Goal: Check status: Check status

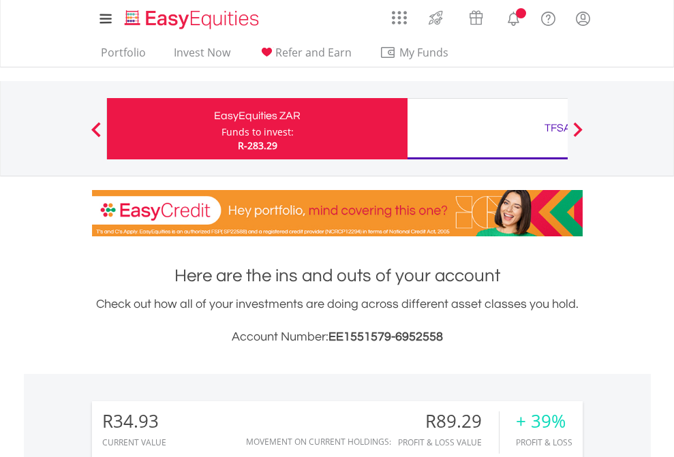
scroll to position [131, 214]
click at [221, 129] on div "Funds to invest:" at bounding box center [257, 132] width 72 height 14
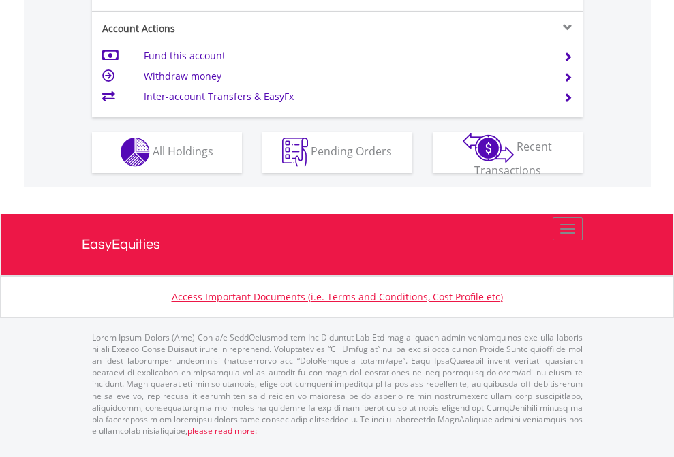
scroll to position [1274, 0]
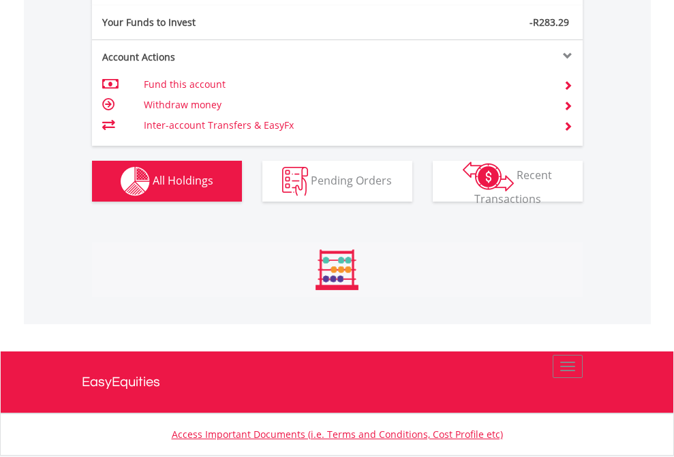
scroll to position [131, 214]
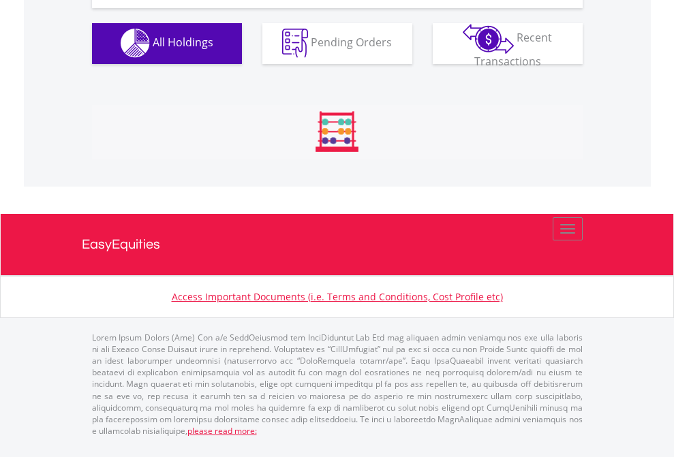
scroll to position [1349, 0]
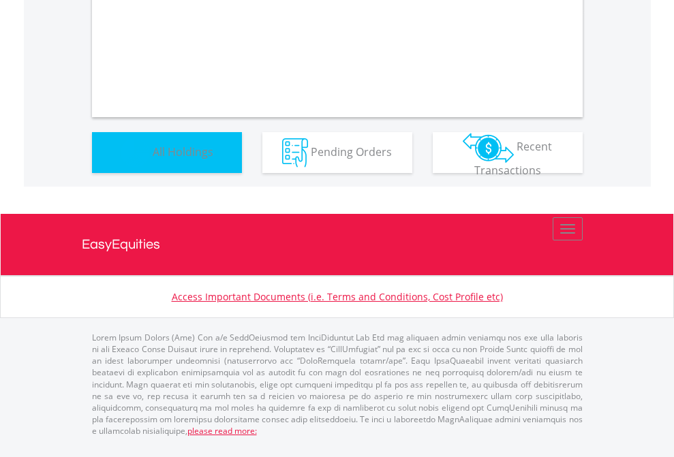
click at [153, 159] on span "All Holdings" at bounding box center [183, 151] width 61 height 15
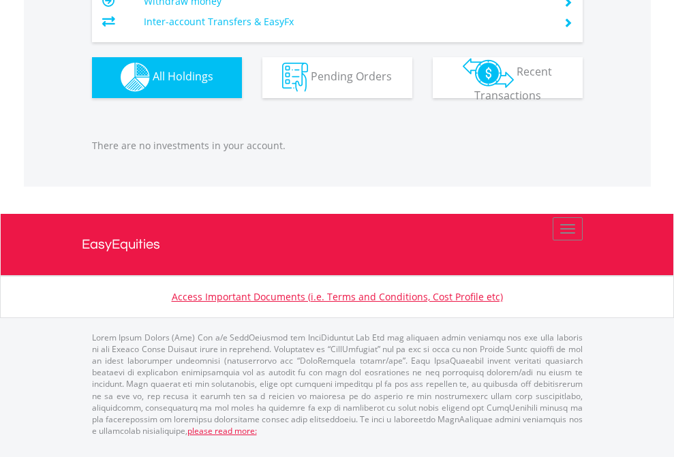
scroll to position [131, 214]
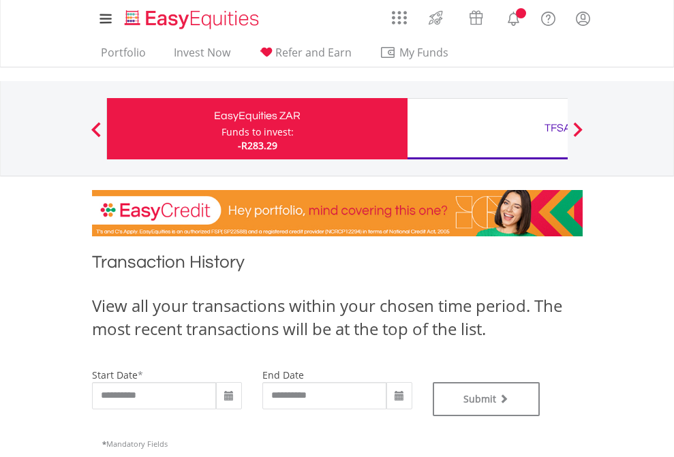
type input "**********"
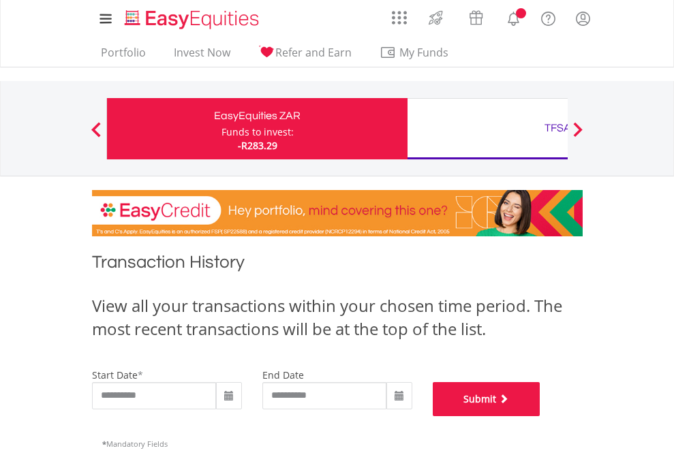
click at [540, 416] on button "Submit" at bounding box center [487, 399] width 108 height 34
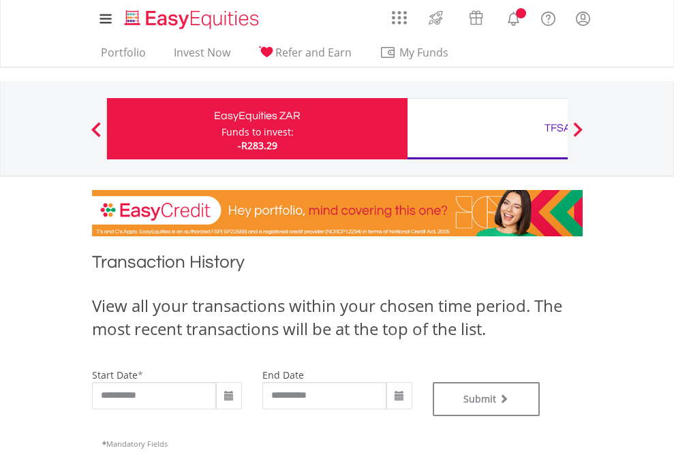
click at [487, 129] on div "TFSA" at bounding box center [558, 128] width 284 height 19
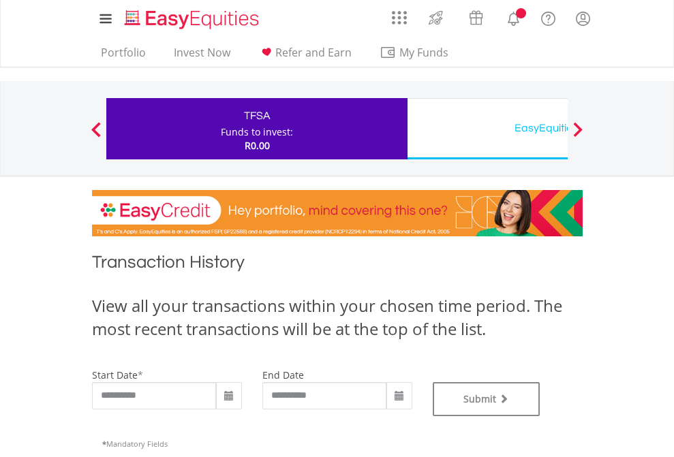
type input "**********"
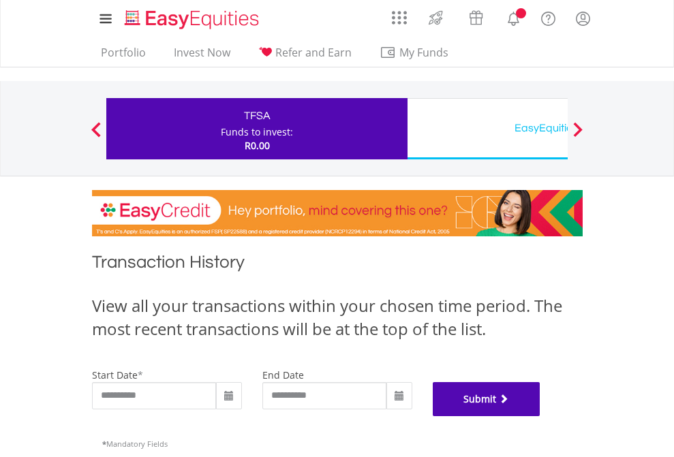
click at [540, 416] on button "Submit" at bounding box center [487, 399] width 108 height 34
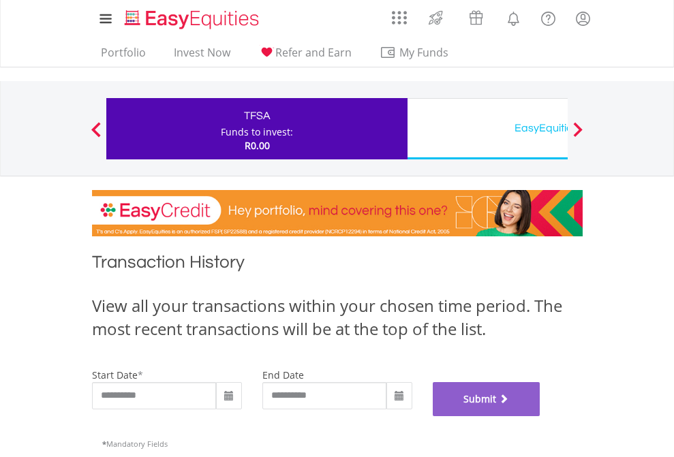
scroll to position [553, 0]
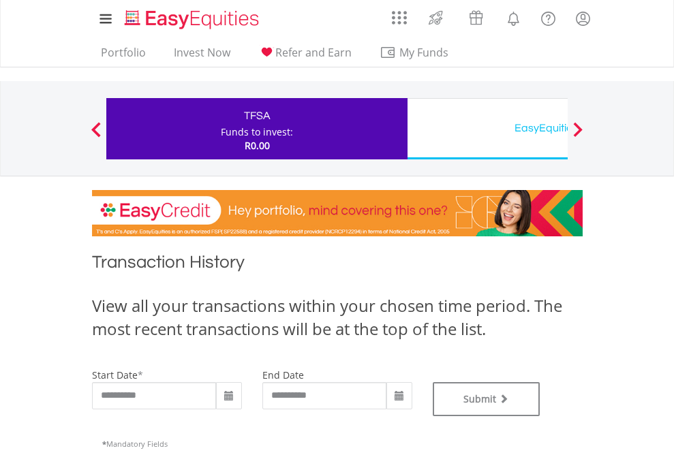
click at [487, 129] on div "EasyEquities USD" at bounding box center [558, 128] width 284 height 19
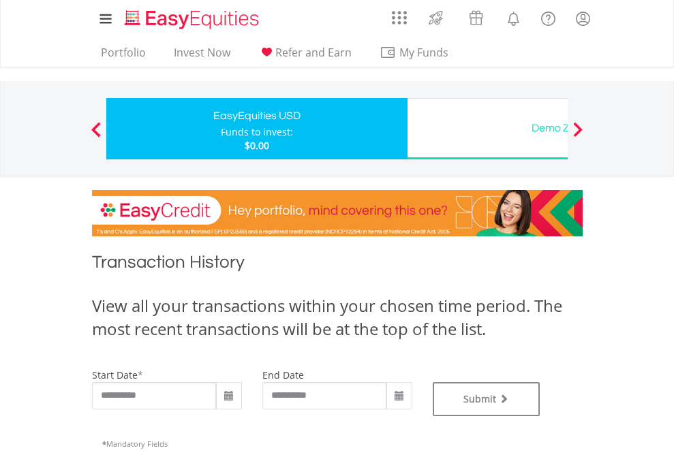
type input "**********"
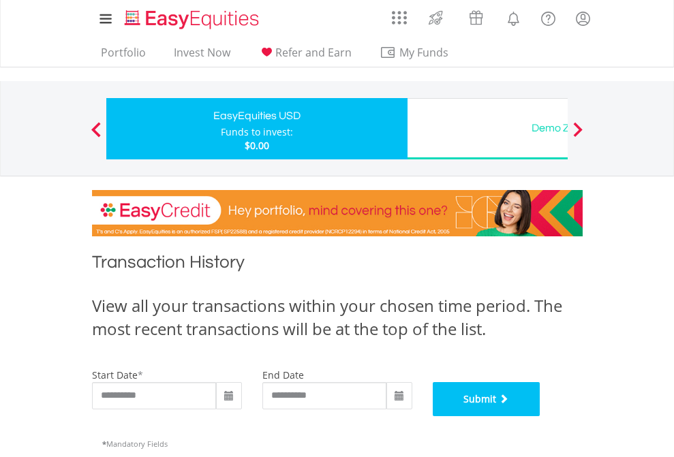
click at [540, 416] on button "Submit" at bounding box center [487, 399] width 108 height 34
